Goal: Information Seeking & Learning: Learn about a topic

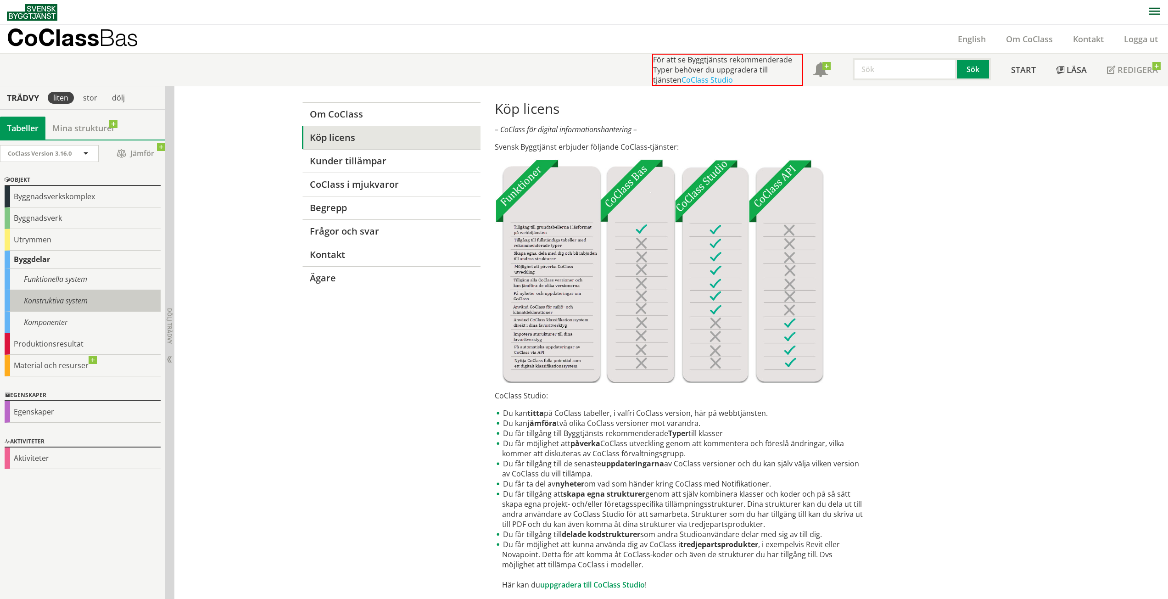
click at [47, 297] on div "Konstruktiva system" at bounding box center [83, 301] width 156 height 22
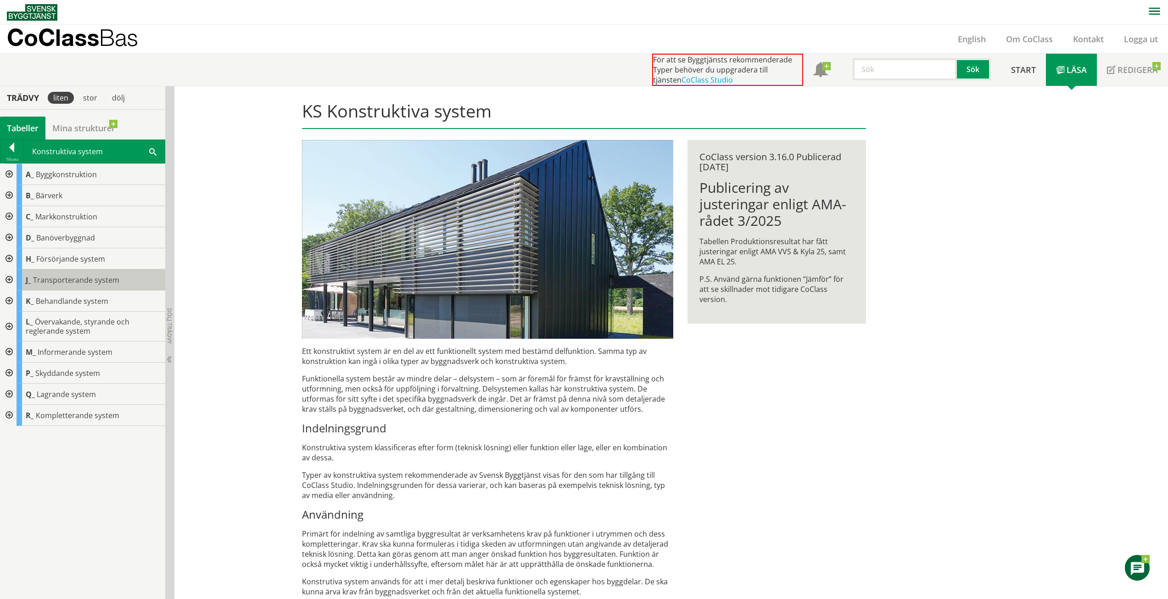
click at [76, 276] on span "Transporterande system" at bounding box center [76, 280] width 86 height 10
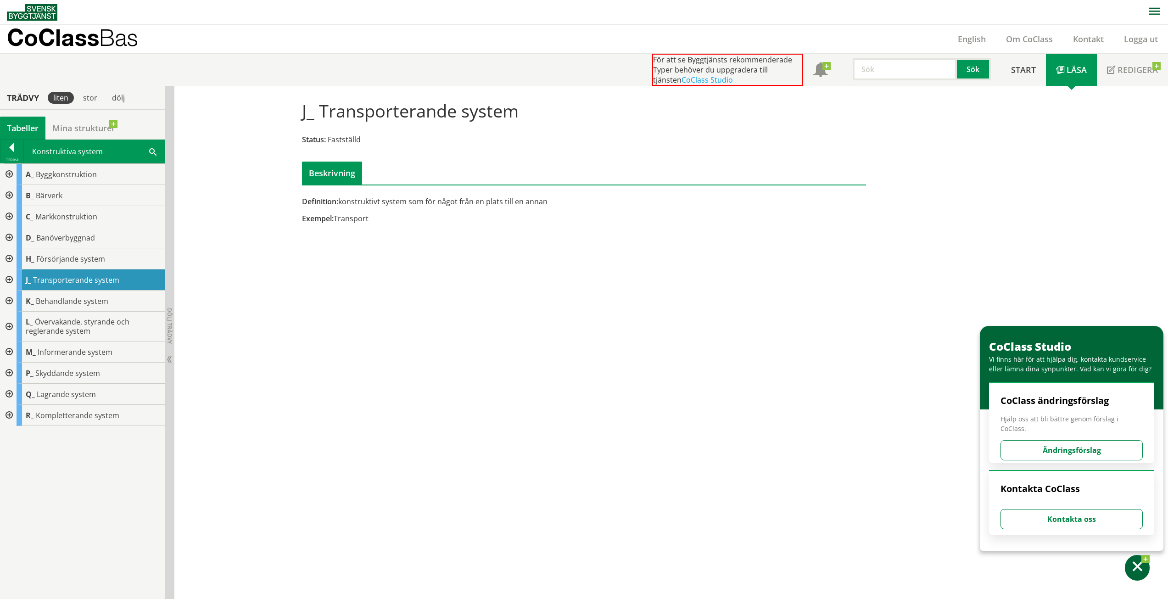
click at [13, 278] on div at bounding box center [8, 279] width 17 height 21
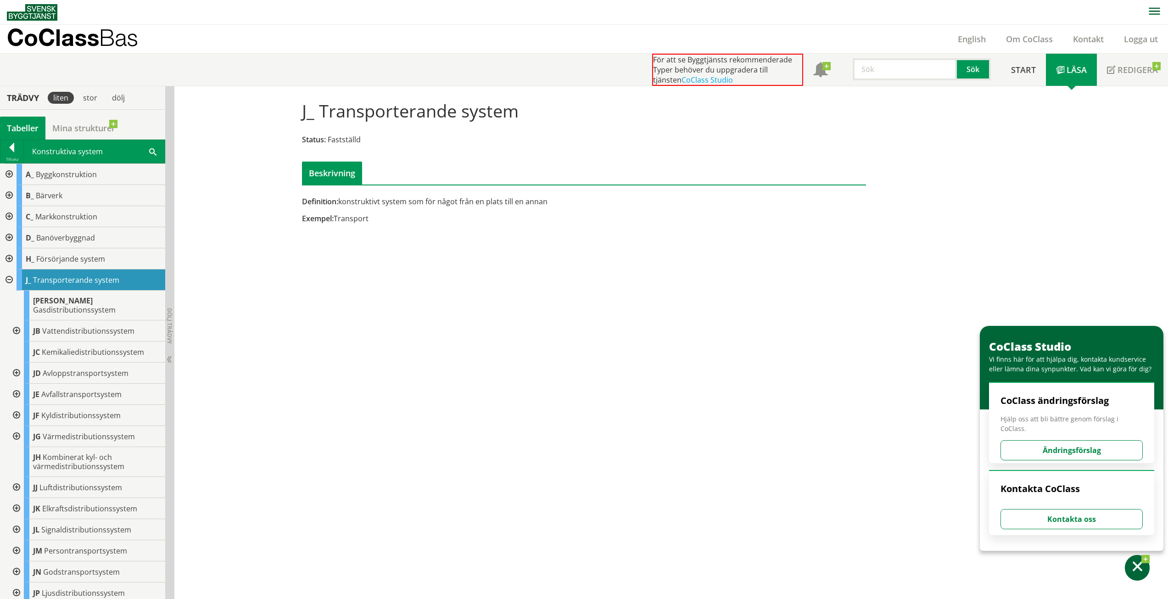
click at [19, 364] on div at bounding box center [15, 372] width 17 height 21
click at [24, 384] on div at bounding box center [23, 394] width 17 height 21
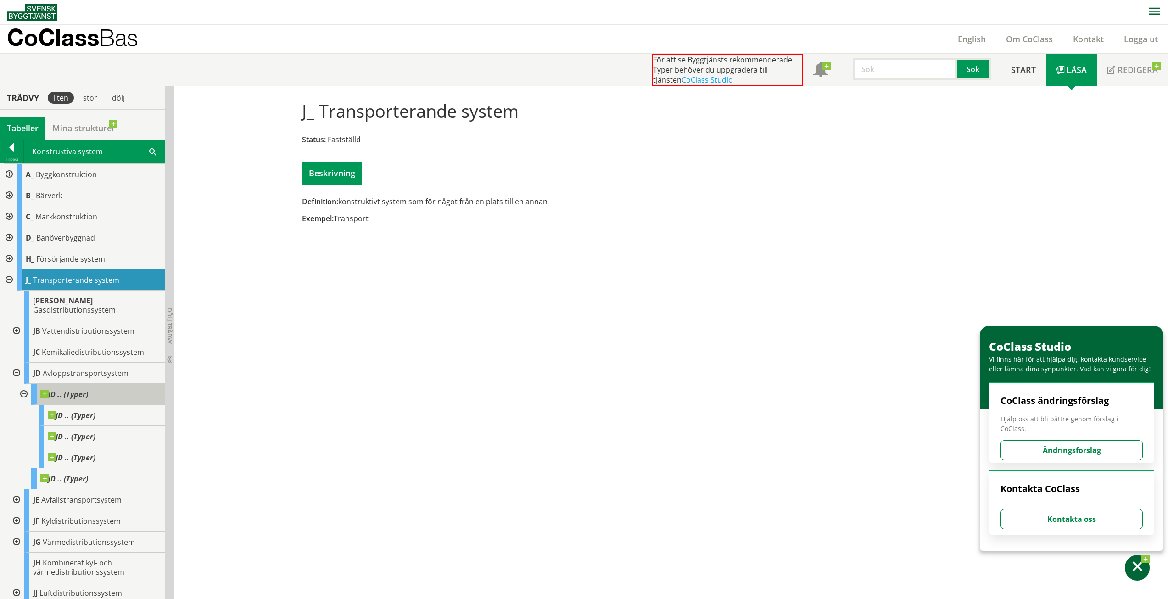
click at [111, 384] on div "JD .. (Typer)" at bounding box center [98, 394] width 134 height 21
click at [90, 412] on div "JD .. (Typer)" at bounding box center [102, 415] width 127 height 21
click at [101, 368] on span "Avloppstransportsystem" at bounding box center [86, 373] width 86 height 10
